Goal: Browse casually

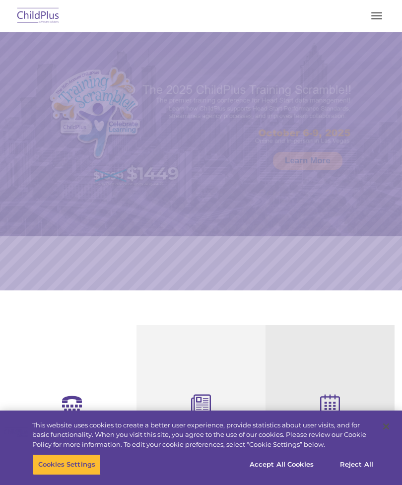
select select "MEDIUM"
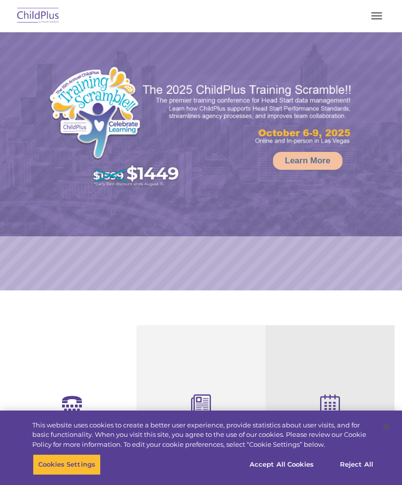
select select "MEDIUM"
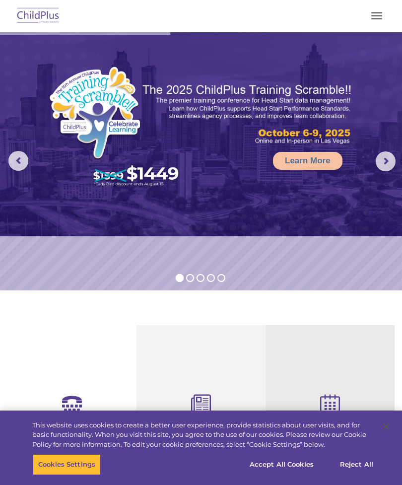
click at [375, 13] on button "button" at bounding box center [376, 16] width 21 height 16
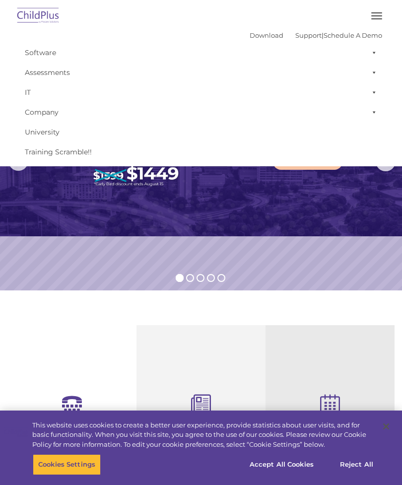
click at [52, 205] on img at bounding box center [201, 134] width 402 height 204
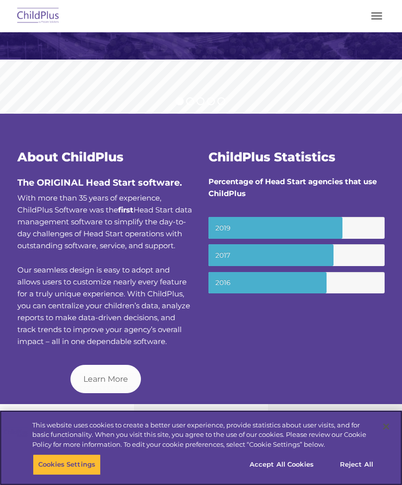
scroll to position [95, 0]
